Goal: Transaction & Acquisition: Obtain resource

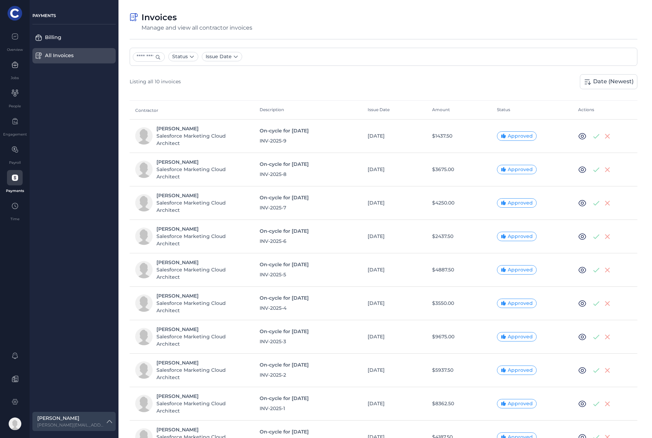
click at [445, 136] on td "$1437.50" at bounding box center [459, 135] width 65 height 33
click at [503, 136] on icon at bounding box center [582, 136] width 3 height 3
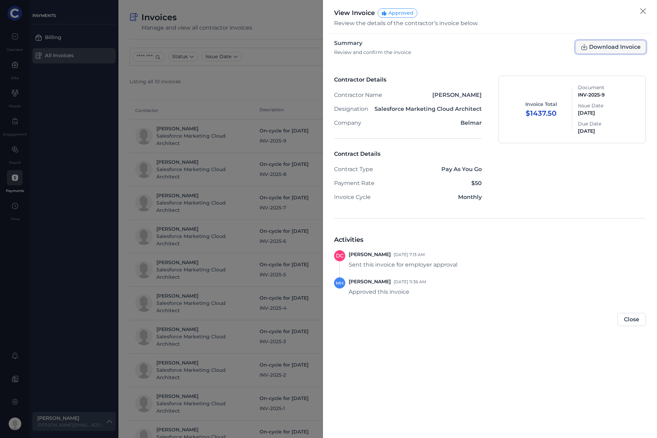
click at [503, 47] on span "Download Invoice" at bounding box center [611, 47] width 60 height 7
click at [503, 9] on button "Close" at bounding box center [643, 11] width 11 height 11
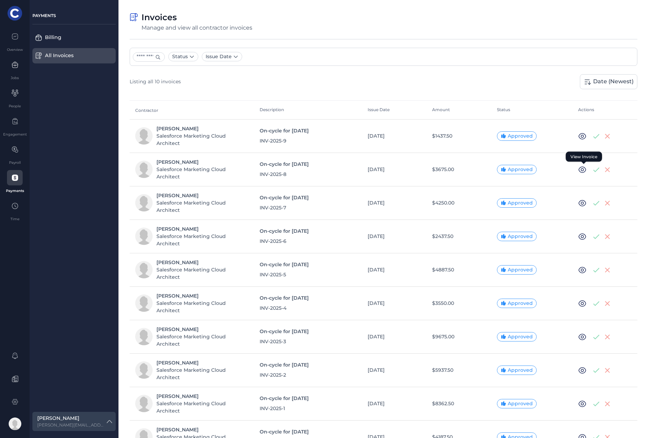
click at [503, 168] on icon at bounding box center [582, 170] width 8 height 8
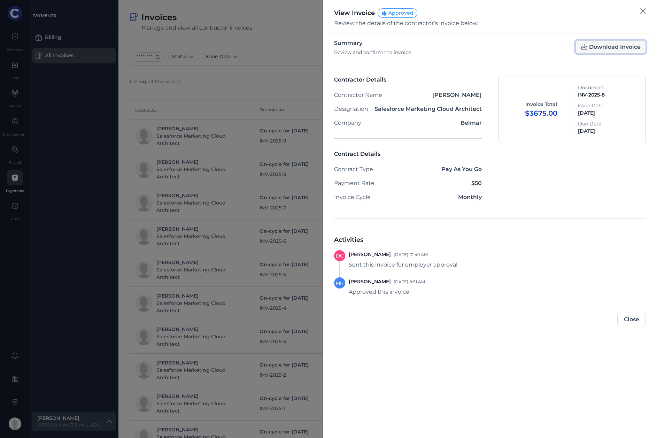
click at [503, 44] on span "Download Invoice" at bounding box center [611, 47] width 60 height 7
click at [503, 8] on button "Close" at bounding box center [643, 11] width 11 height 11
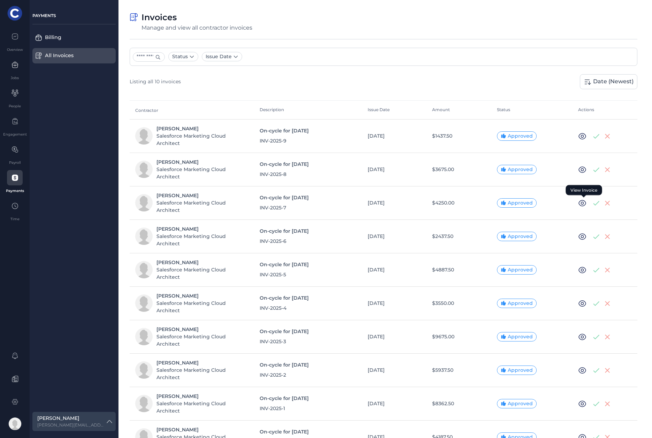
click at [503, 203] on icon at bounding box center [582, 203] width 8 height 8
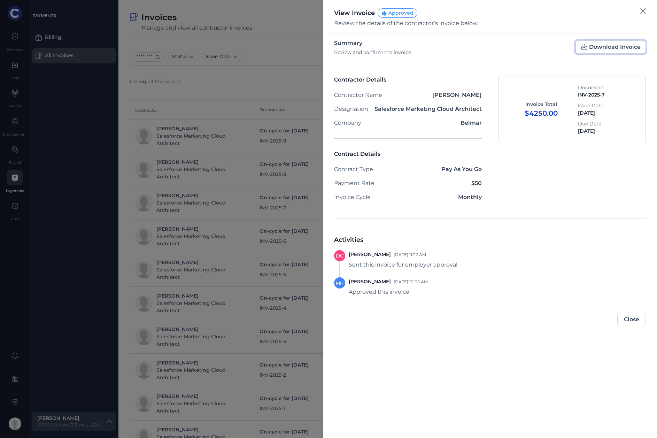
click at [503, 44] on span "Download Invoice" at bounding box center [611, 47] width 60 height 7
click at [503, 12] on button "Close" at bounding box center [643, 11] width 11 height 11
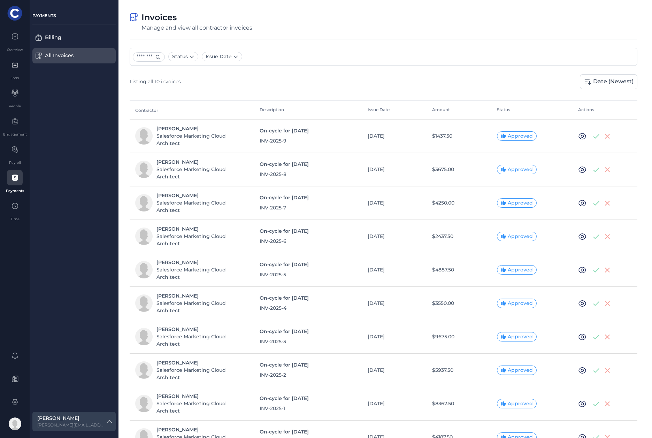
click at [503, 270] on icon at bounding box center [582, 270] width 8 height 8
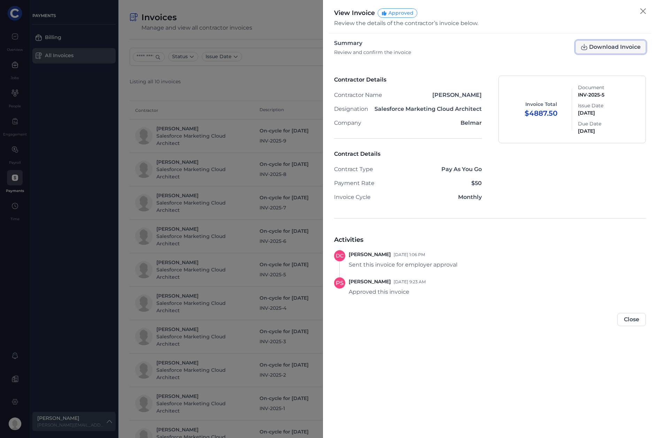
click at [503, 44] on span "Download Invoice" at bounding box center [611, 47] width 60 height 7
click at [503, 12] on button "Close" at bounding box center [643, 11] width 11 height 11
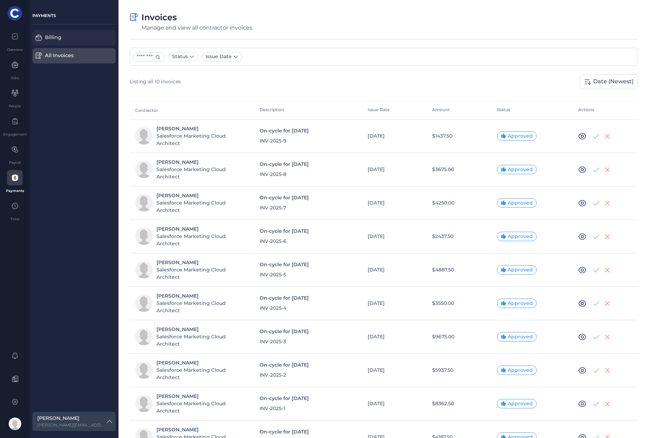
click at [51, 37] on div "Billing" at bounding box center [70, 38] width 51 height 8
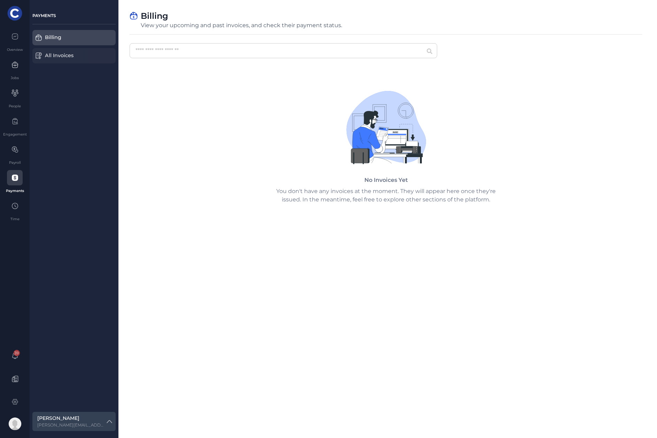
click at [66, 63] on div "PAYMENTS Billing All Invoices" at bounding box center [73, 38] width 83 height 55
click at [66, 59] on div "All Invoices" at bounding box center [70, 56] width 51 height 8
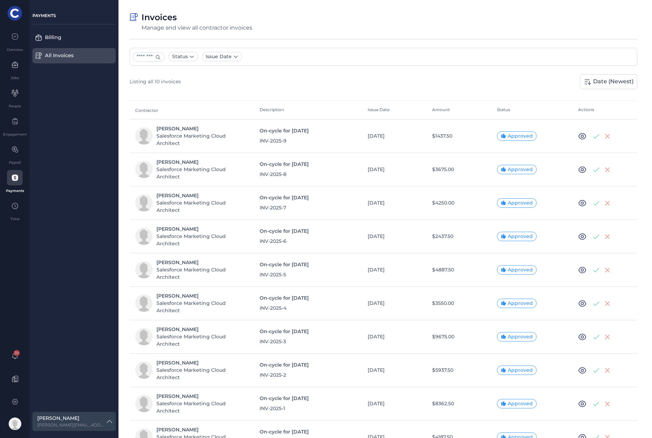
click at [503, 401] on icon at bounding box center [582, 404] width 7 height 6
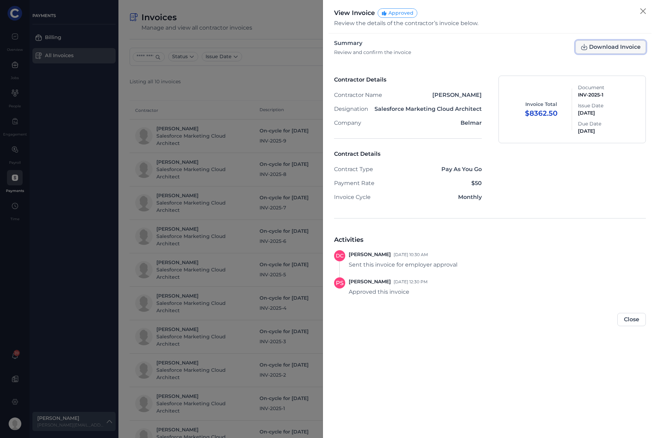
click at [503, 45] on span "Download Invoice" at bounding box center [611, 47] width 60 height 7
click at [503, 9] on button "Close" at bounding box center [643, 11] width 11 height 11
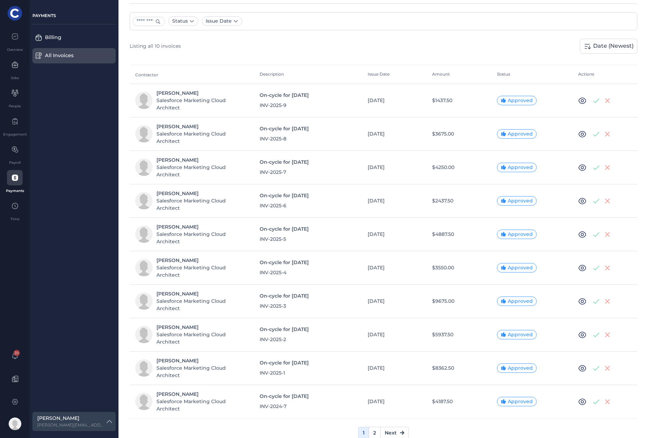
scroll to position [53, 0]
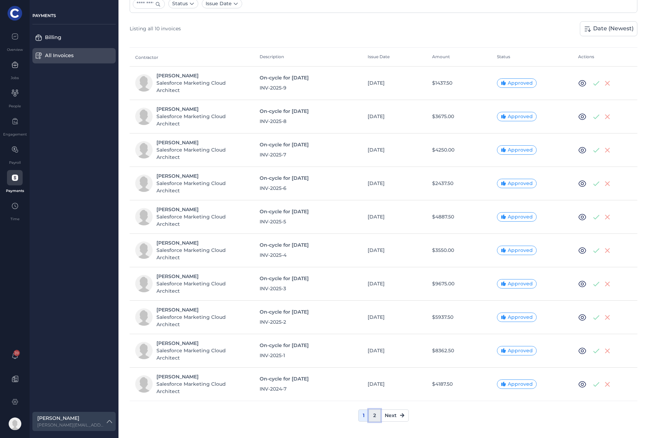
click at [374, 413] on link "2" at bounding box center [375, 416] width 12 height 12
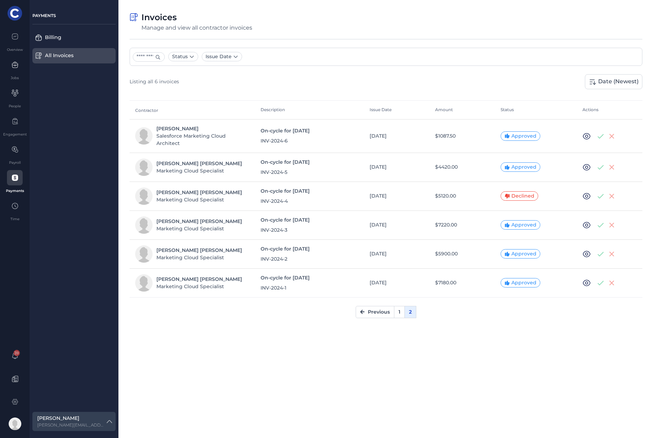
click at [503, 279] on icon at bounding box center [587, 283] width 8 height 8
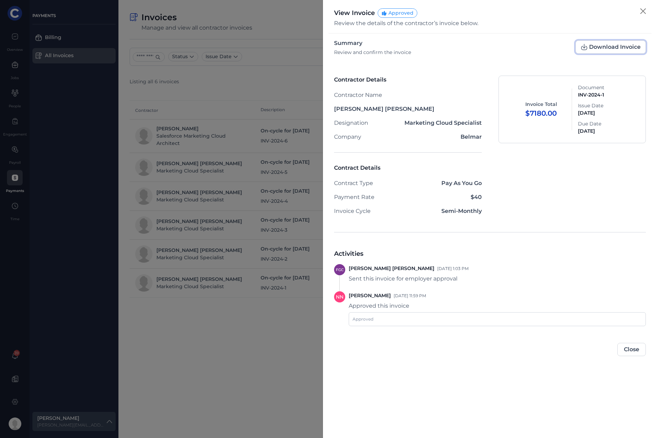
drag, startPoint x: 621, startPoint y: 43, endPoint x: 602, endPoint y: 52, distance: 21.7
click at [503, 43] on button "Download Invoice" at bounding box center [611, 46] width 70 height 13
click at [503, 13] on button "Close" at bounding box center [643, 11] width 11 height 11
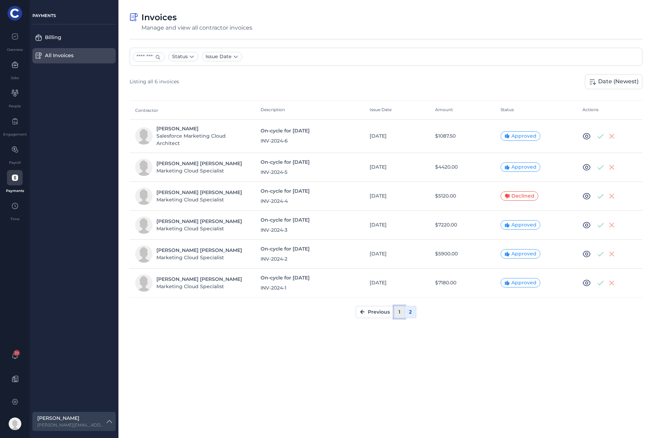
click at [399, 306] on link "1" at bounding box center [399, 312] width 11 height 12
